Goal: Task Accomplishment & Management: Use online tool/utility

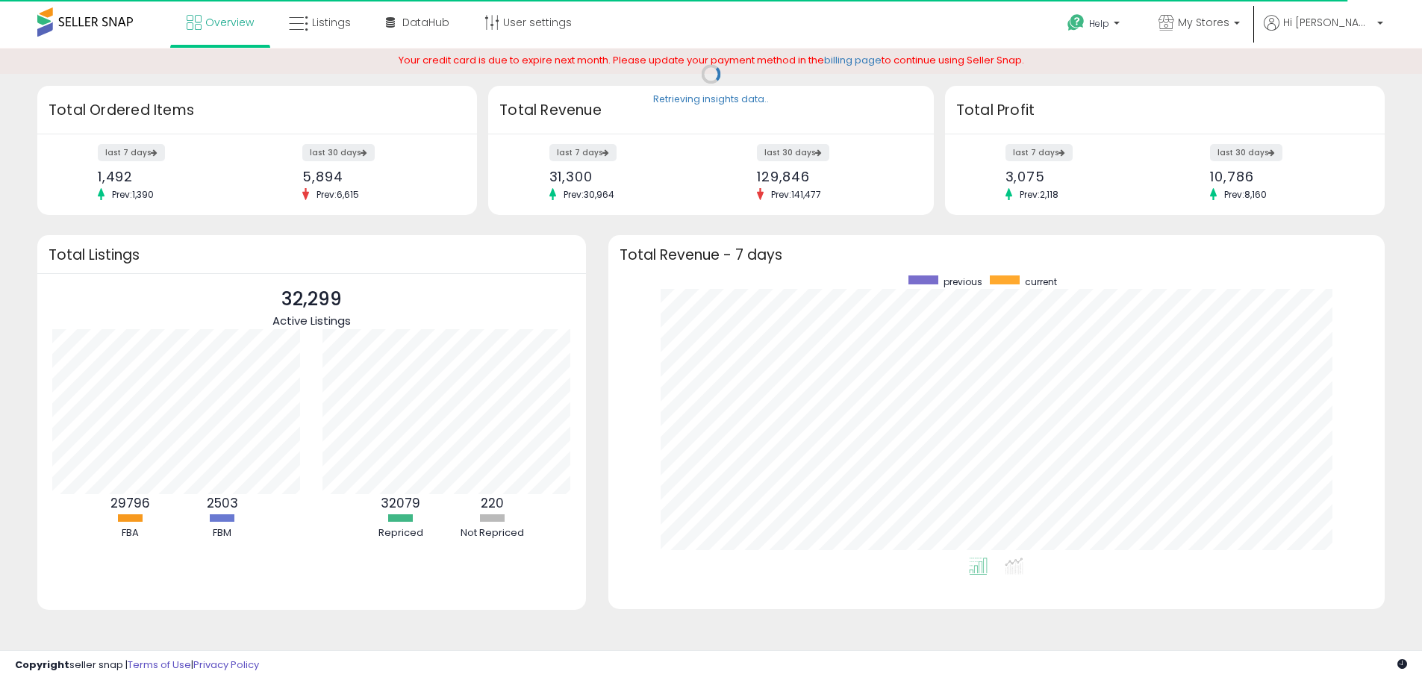
scroll to position [282, 747]
click at [1253, 155] on label "last 30 days" at bounding box center [1247, 152] width 74 height 19
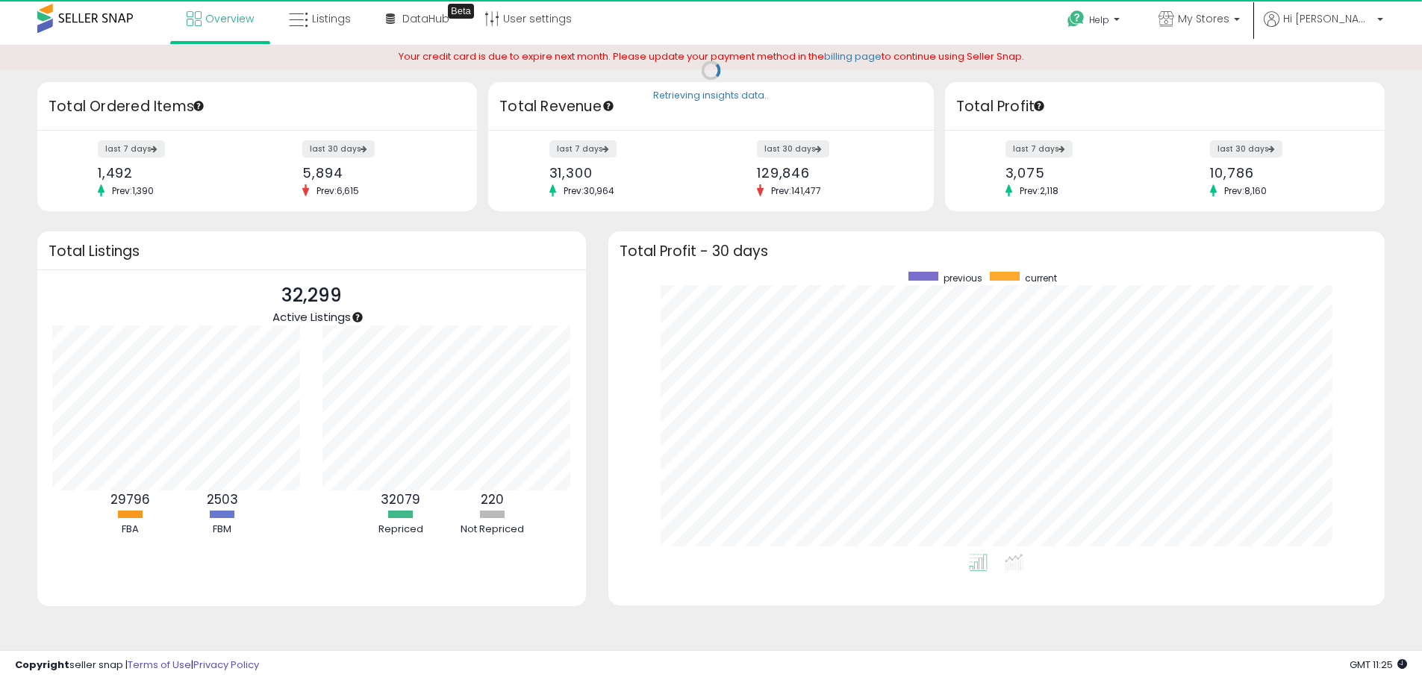
scroll to position [5, 0]
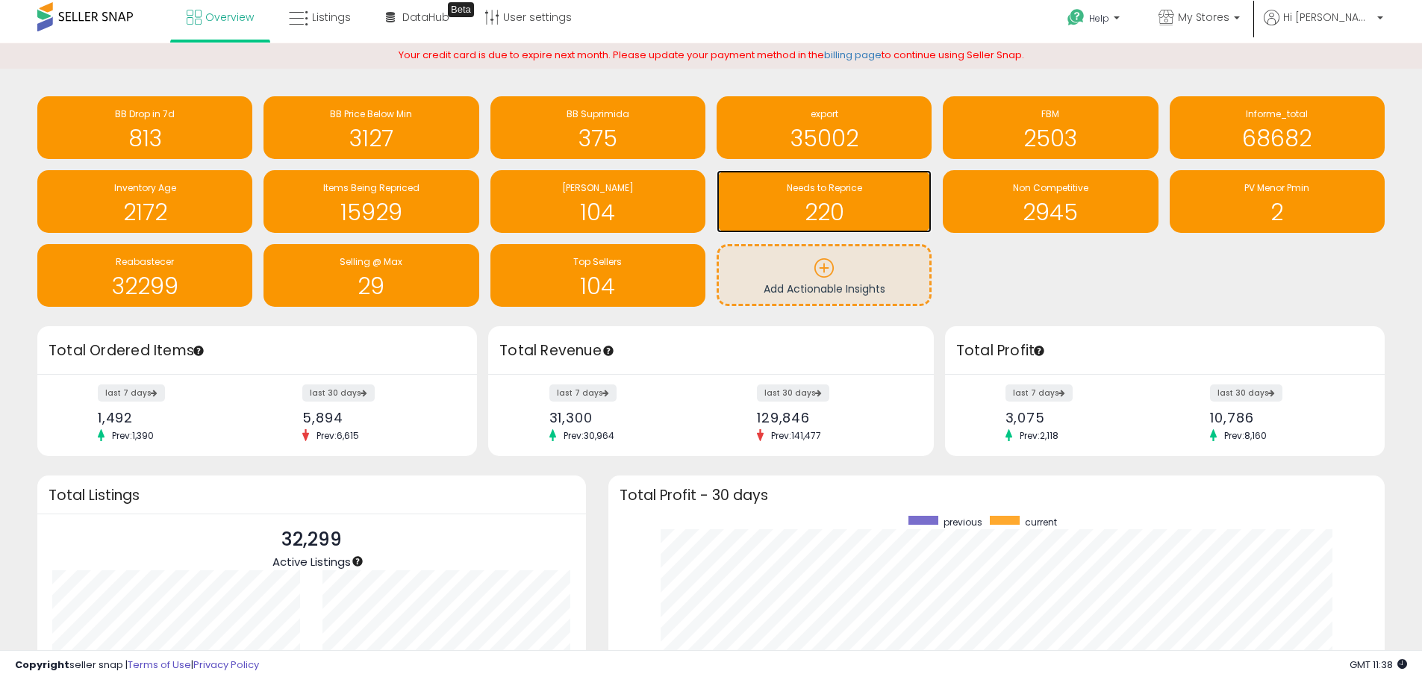
click at [824, 208] on h1 "220" at bounding box center [824, 212] width 200 height 25
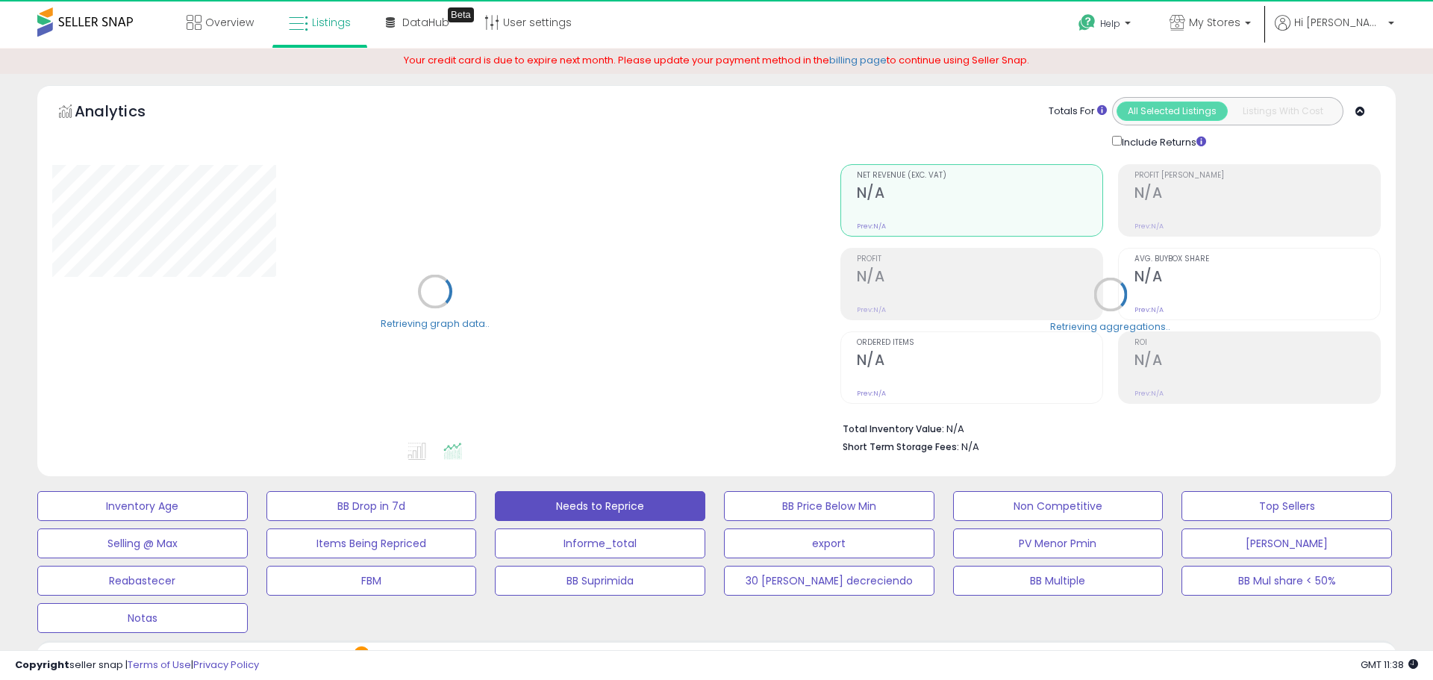
select select "**"
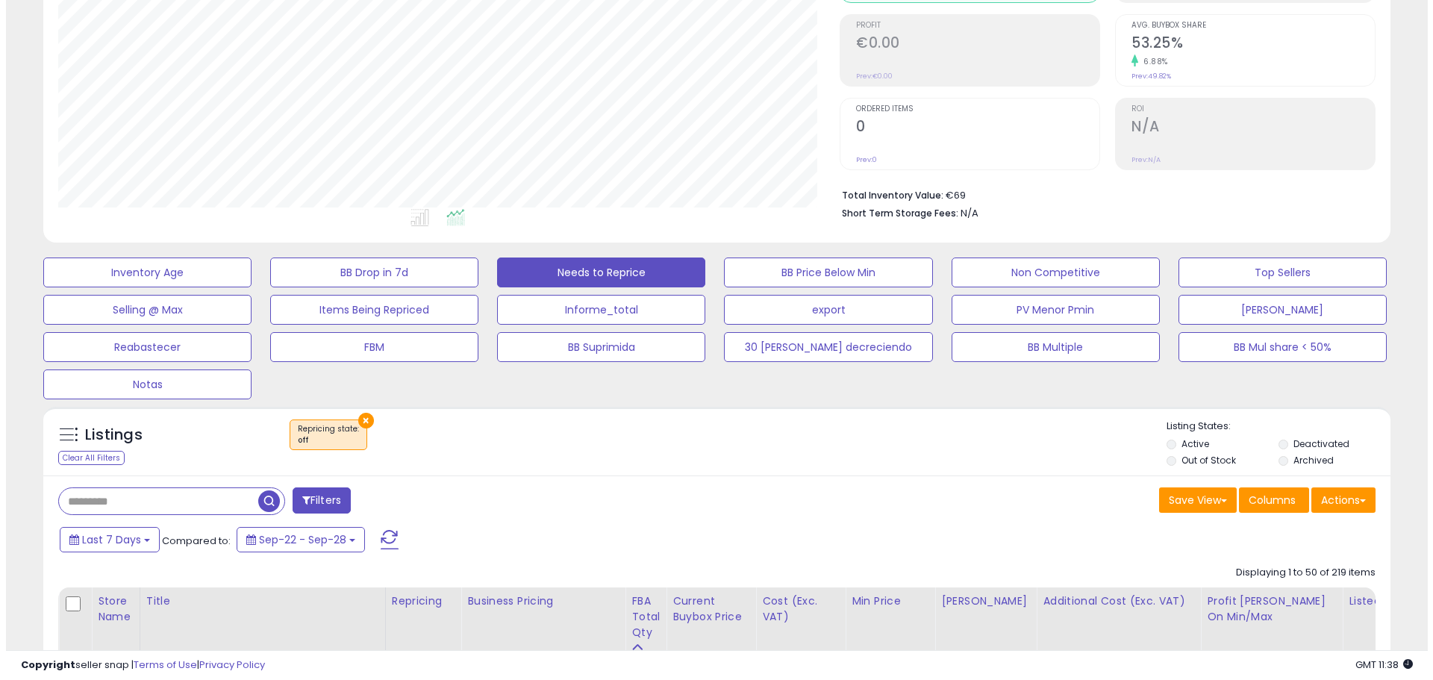
scroll to position [299, 0]
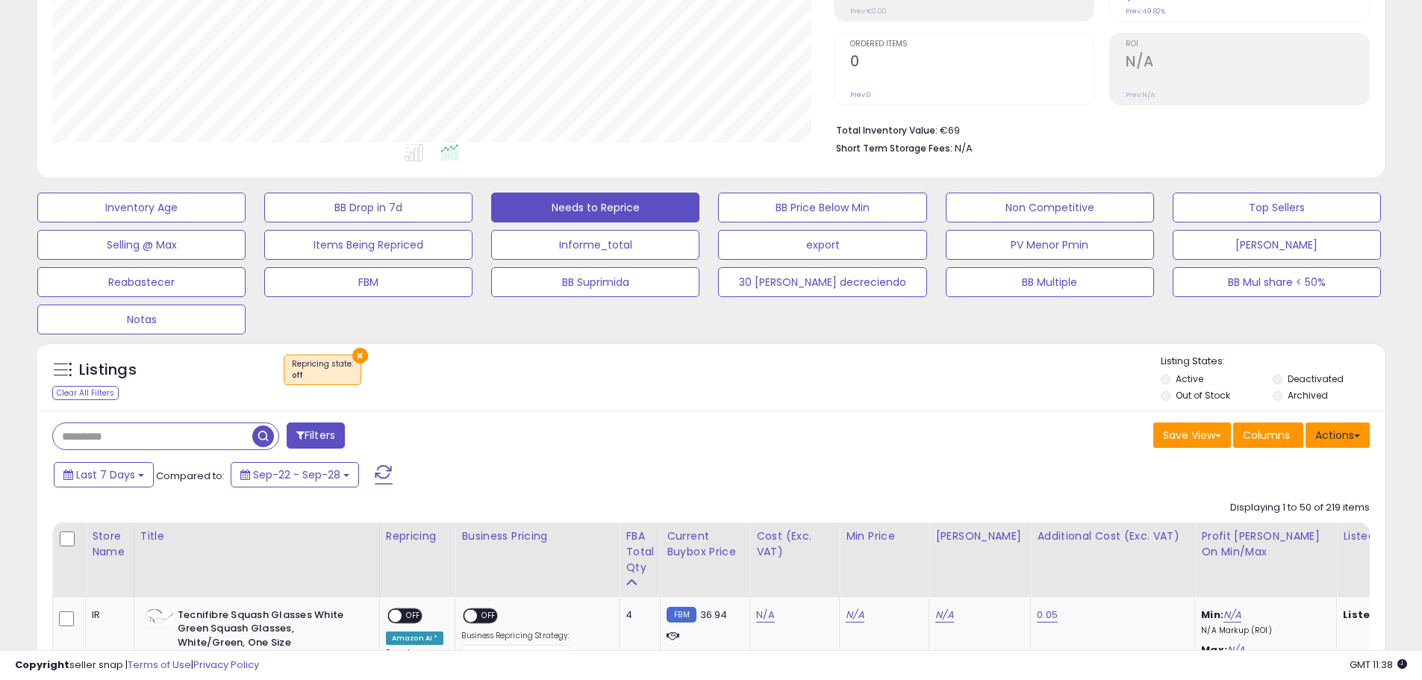
click at [1356, 435] on span at bounding box center [1357, 435] width 6 height 3
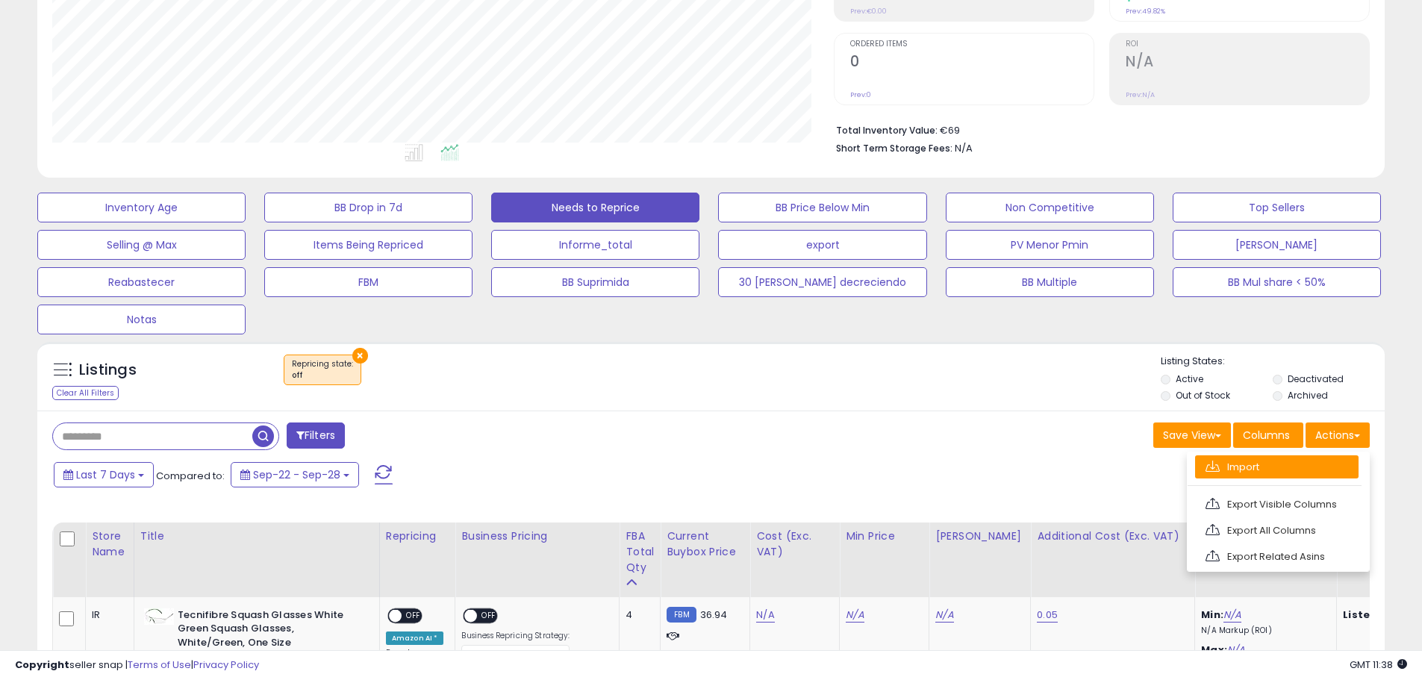
click at [1241, 465] on link "Import" at bounding box center [1276, 466] width 163 height 23
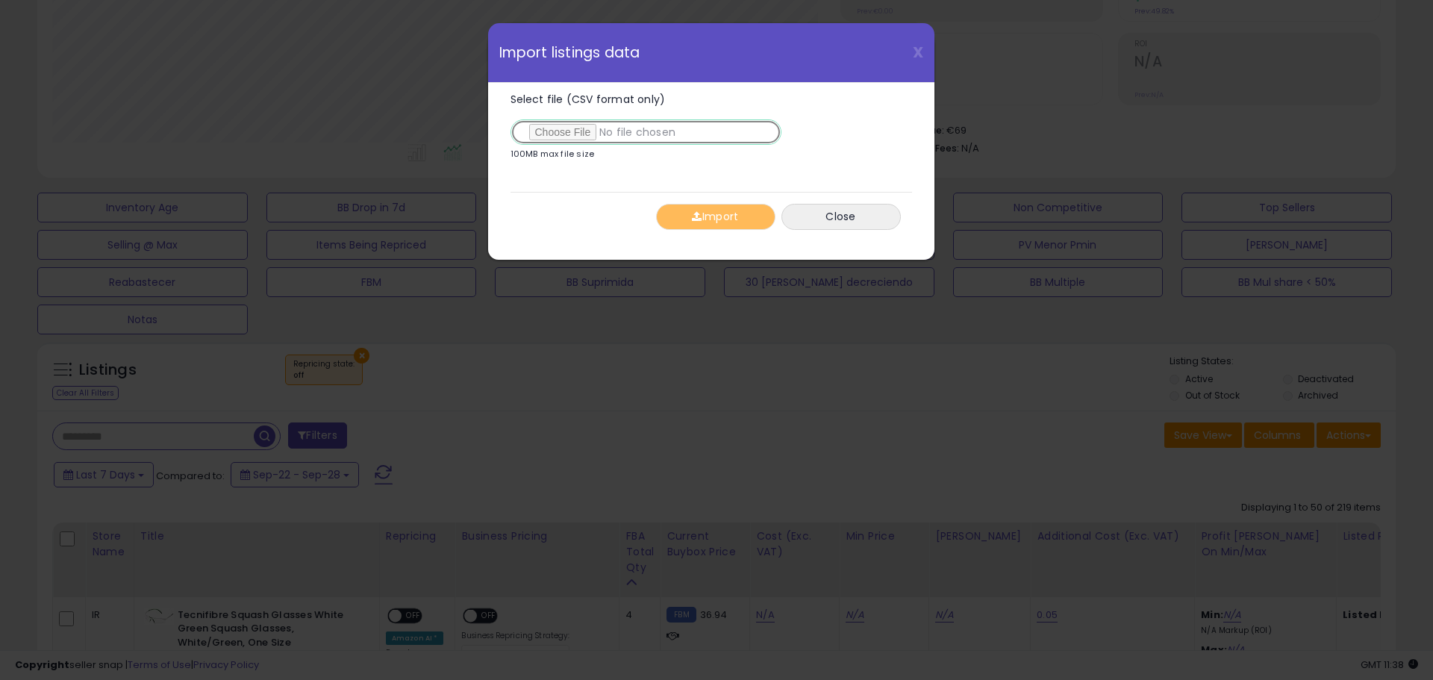
click at [615, 131] on input "Select file (CSV format only)" at bounding box center [646, 131] width 271 height 25
type input "**********"
click at [734, 225] on button "Import" at bounding box center [715, 217] width 119 height 26
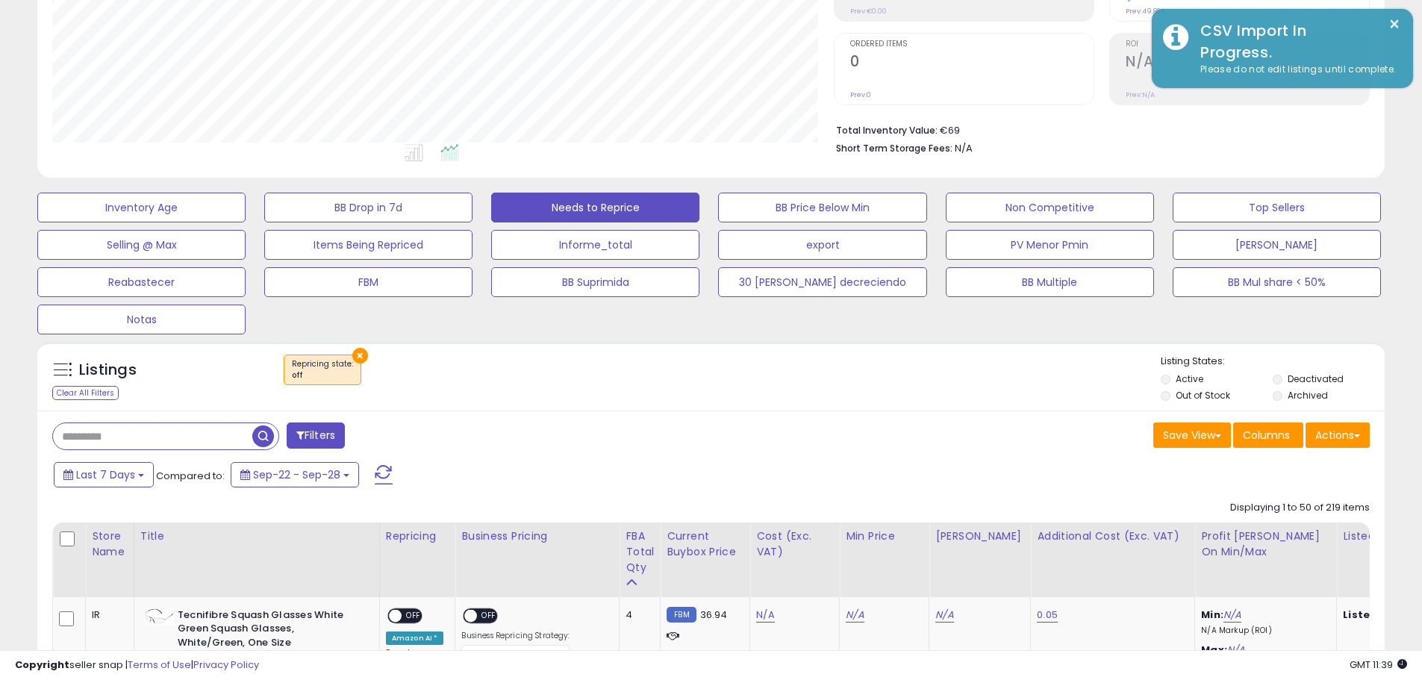
scroll to position [746226, 745751]
